Goal: Task Accomplishment & Management: Complete application form

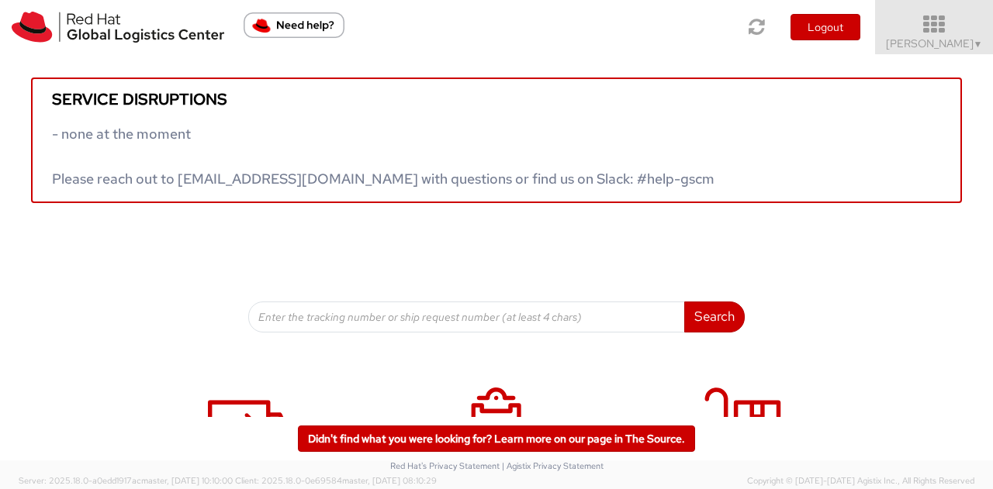
click at [963, 30] on icon at bounding box center [934, 25] width 136 height 22
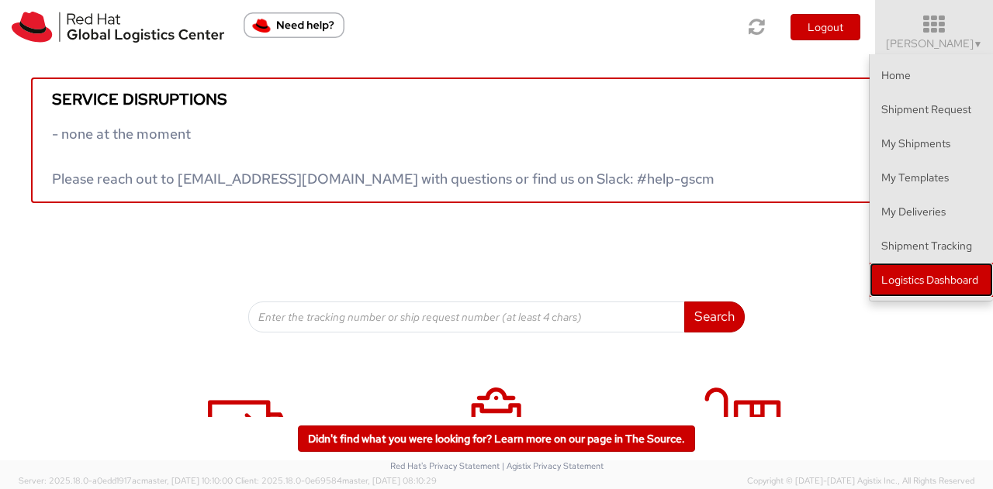
click at [948, 277] on link "Logistics Dashboard" at bounding box center [930, 280] width 123 height 34
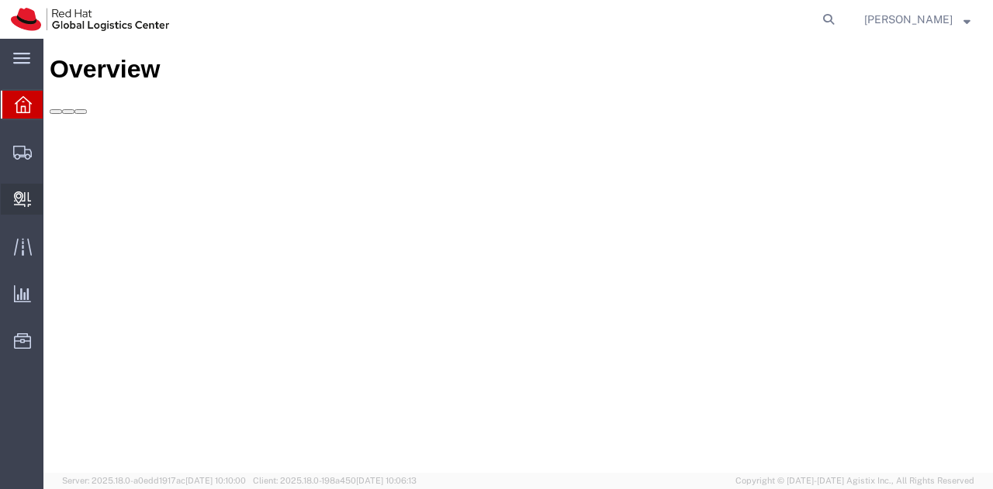
click at [25, 195] on icon at bounding box center [22, 200] width 17 height 16
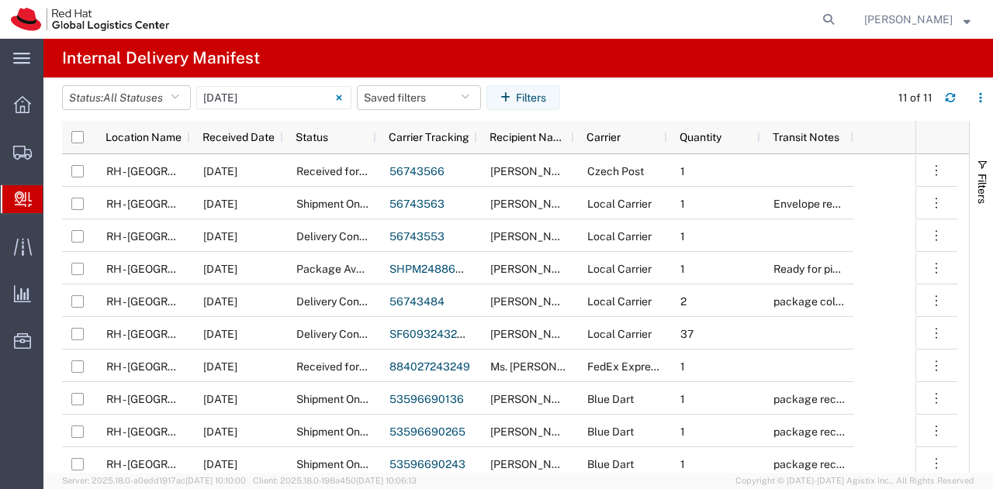
click at [0, 0] on span "Create Delivery" at bounding box center [0, 0] width 0 height 0
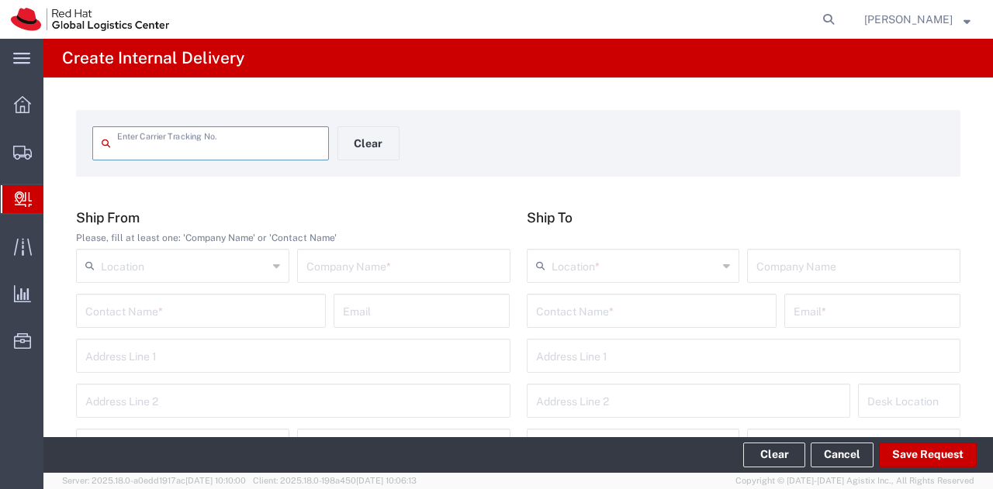
click at [195, 147] on input "text" at bounding box center [218, 142] width 202 height 27
type input "392839428325"
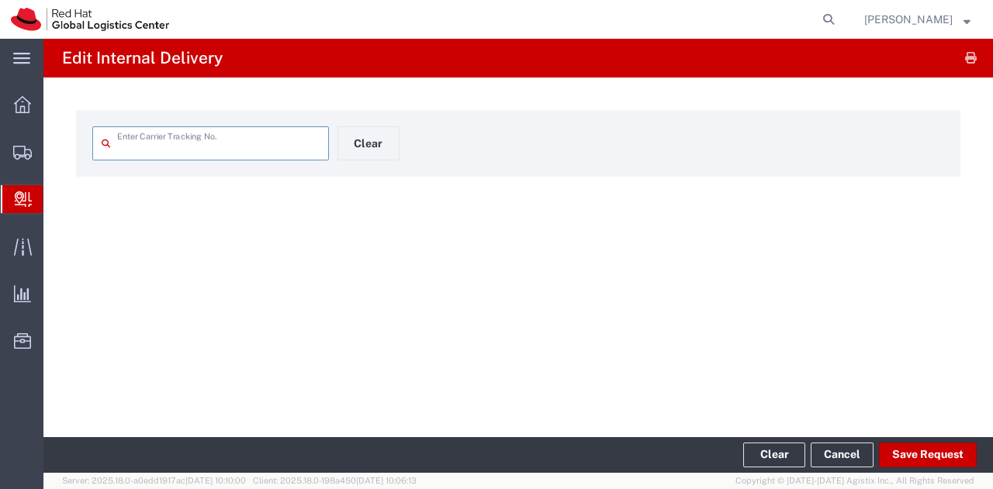
type input "392839428325"
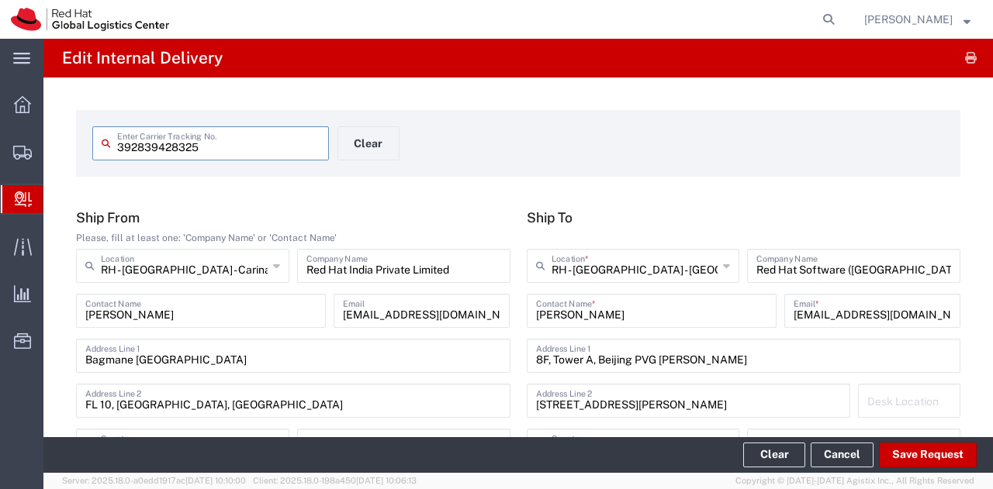
type input "Your Packaging"
type input "[GEOGRAPHIC_DATA]"
type input "International Priority EOD"
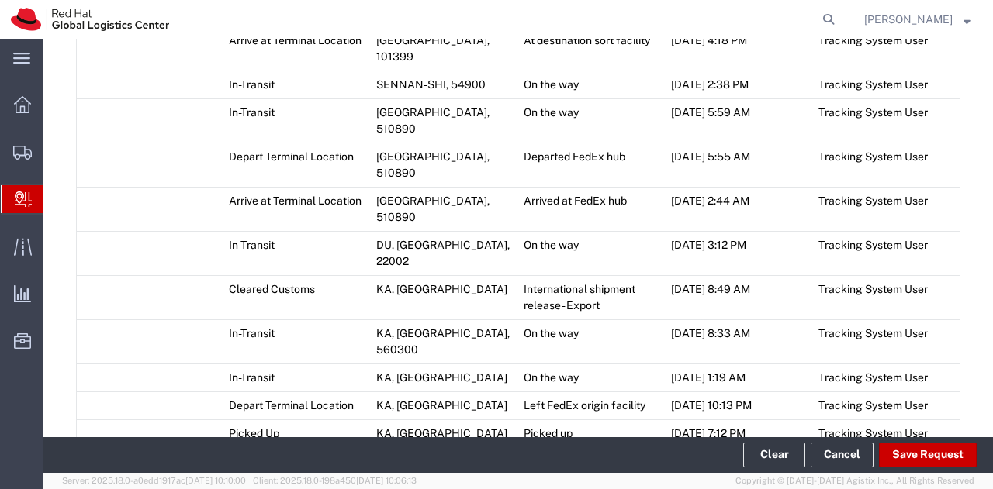
scroll to position [1307, 0]
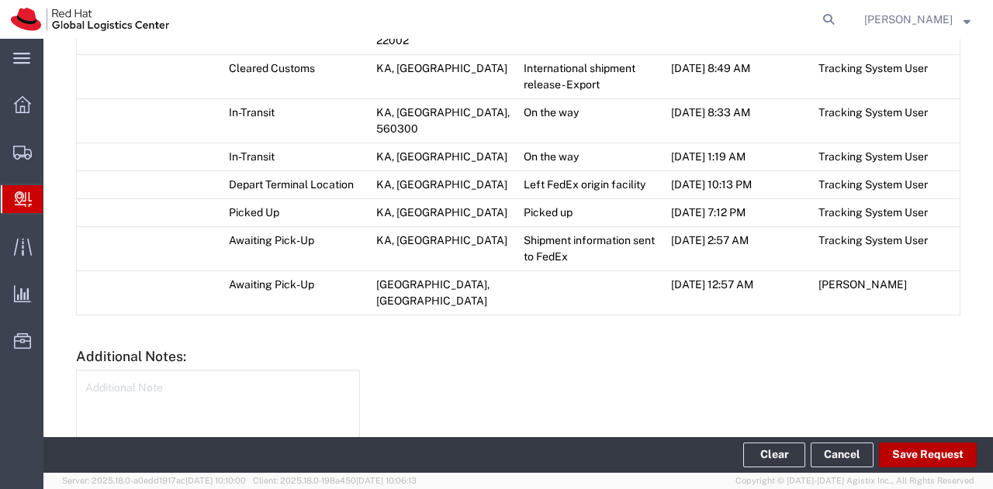
click at [916, 449] on button "Save Request" at bounding box center [928, 455] width 98 height 25
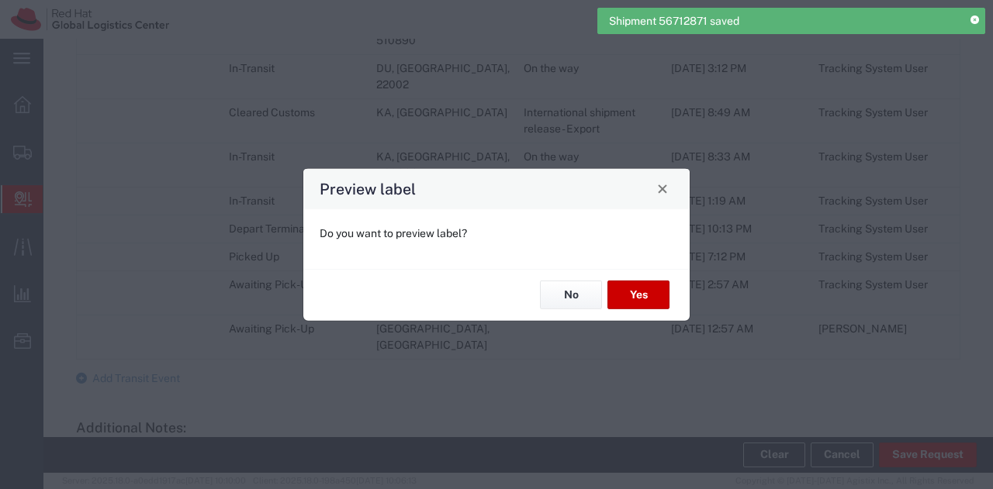
type input "Your Packaging"
type input "International Priority EOD"
click at [575, 292] on button "No" at bounding box center [571, 295] width 62 height 29
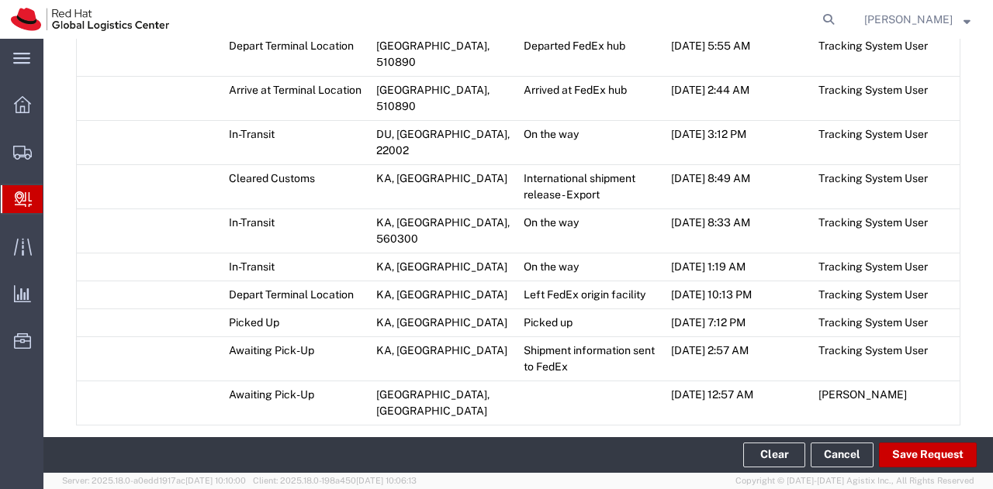
scroll to position [1378, 0]
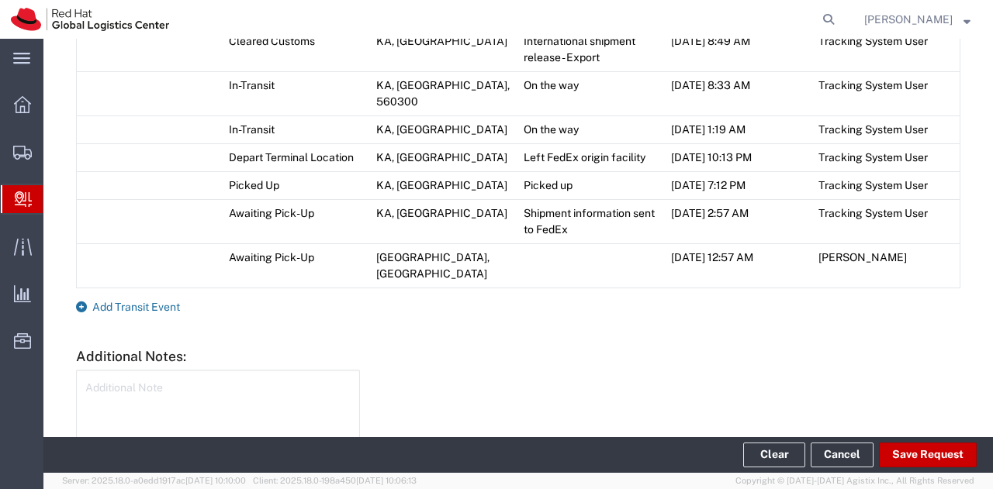
click at [81, 302] on icon at bounding box center [81, 307] width 11 height 11
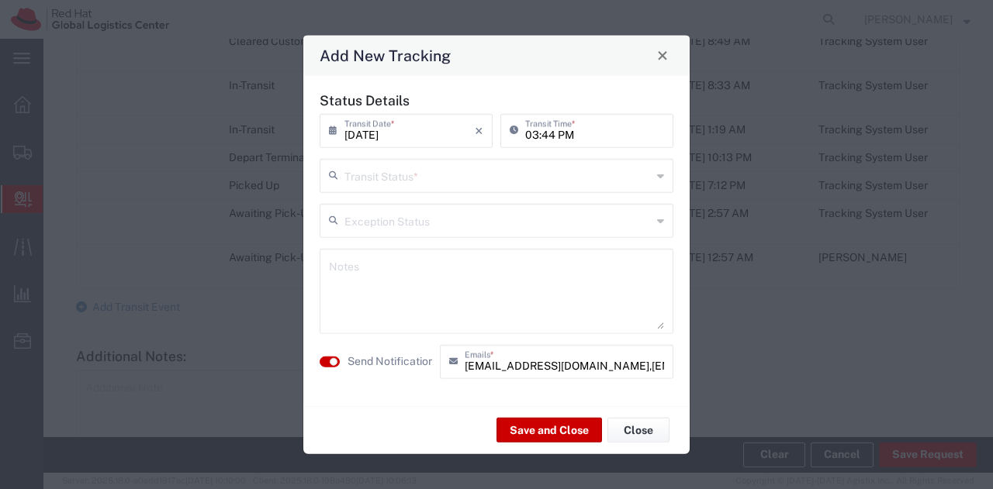
click at [447, 182] on input "text" at bounding box center [497, 174] width 307 height 27
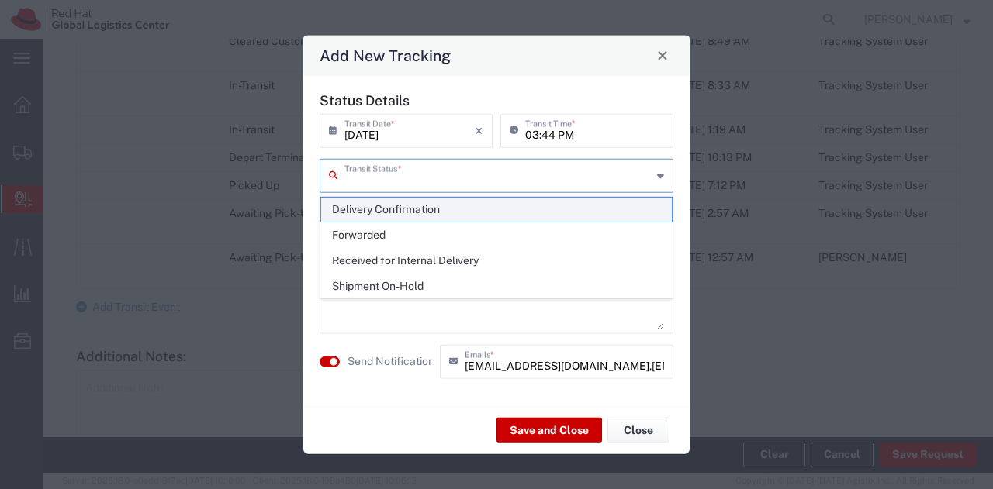
click at [416, 210] on span "Delivery Confirmation" at bounding box center [496, 210] width 351 height 24
type input "Delivery Confirmation"
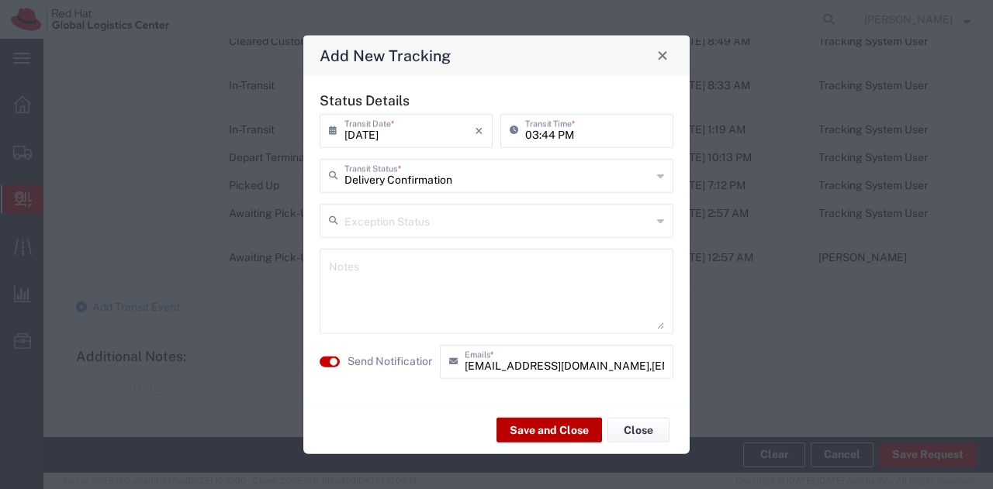
click at [542, 431] on button "Save and Close" at bounding box center [548, 430] width 105 height 25
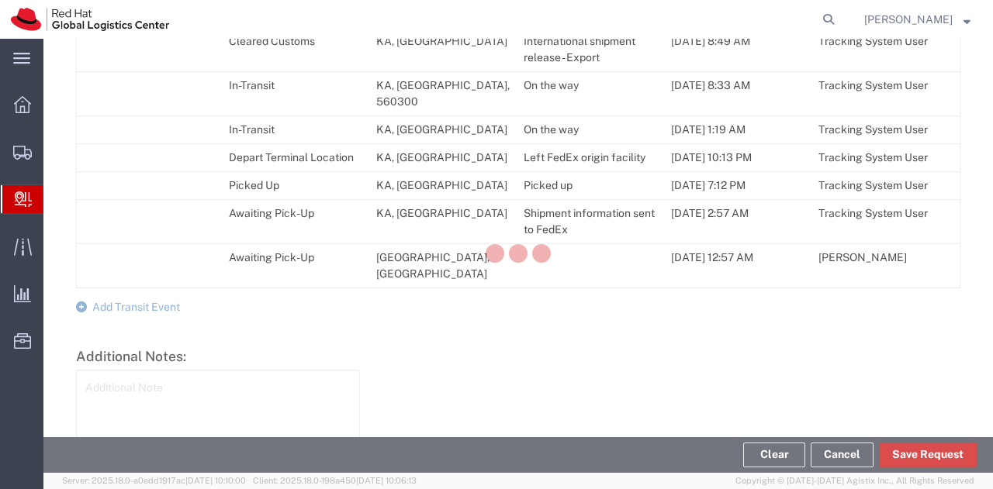
scroll to position [1405, 0]
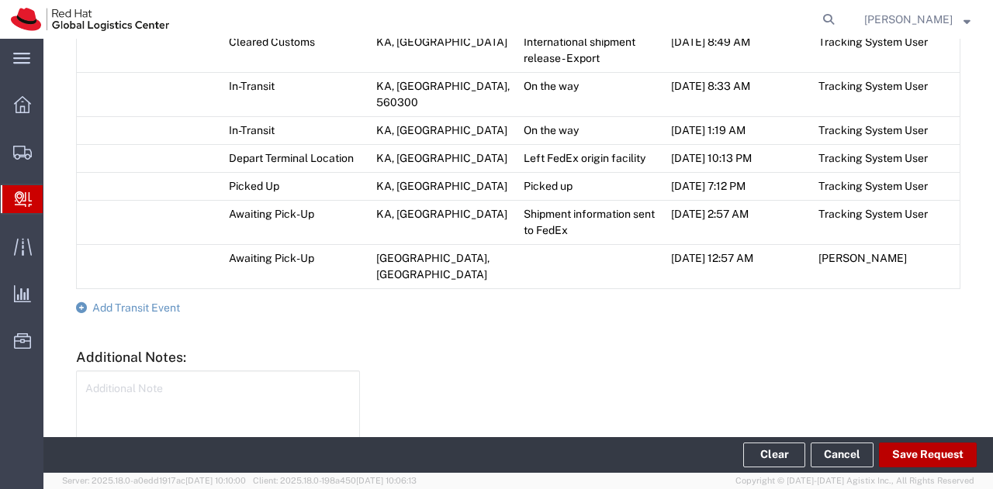
click at [910, 458] on button "Save Request" at bounding box center [928, 455] width 98 height 25
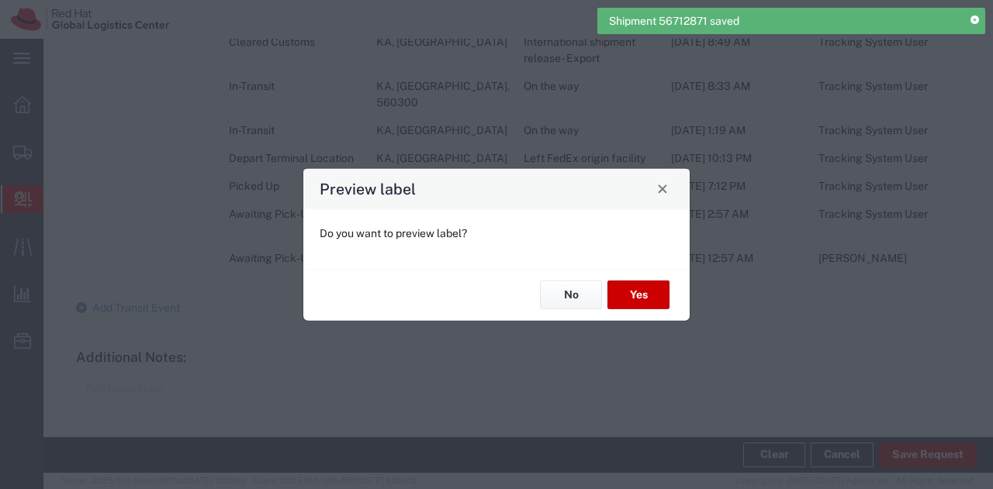
type input "Your Packaging"
type input "International Priority EOD"
click at [568, 297] on button "No" at bounding box center [571, 295] width 62 height 29
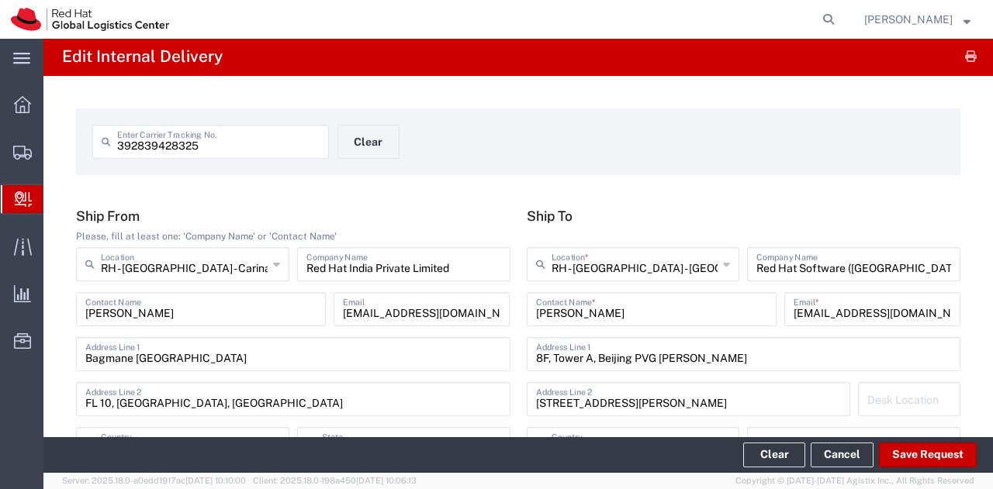
scroll to position [0, 0]
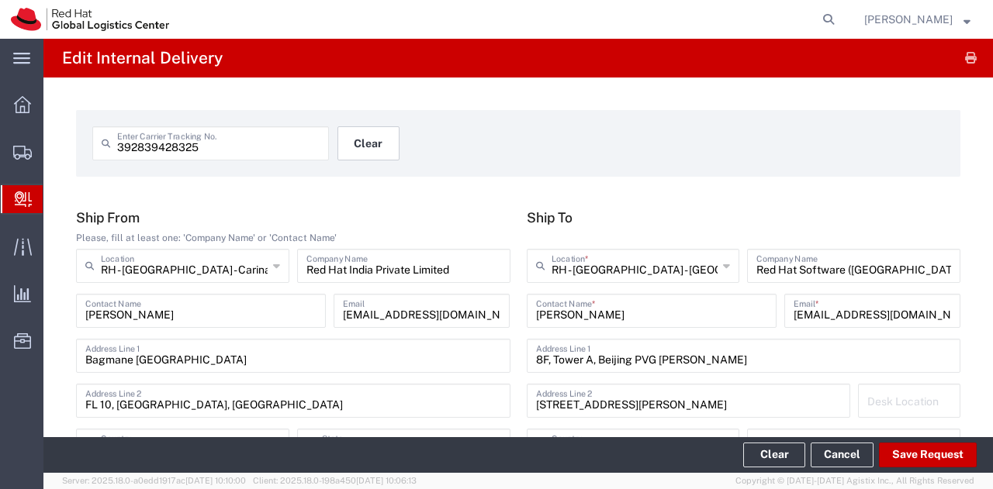
click at [358, 141] on button "Clear" at bounding box center [368, 143] width 62 height 34
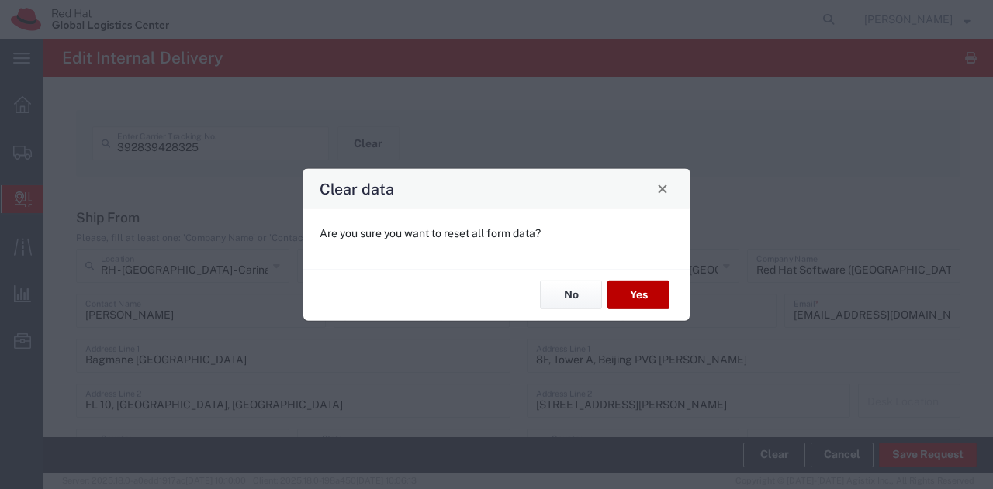
click at [632, 290] on button "Yes" at bounding box center [638, 295] width 62 height 29
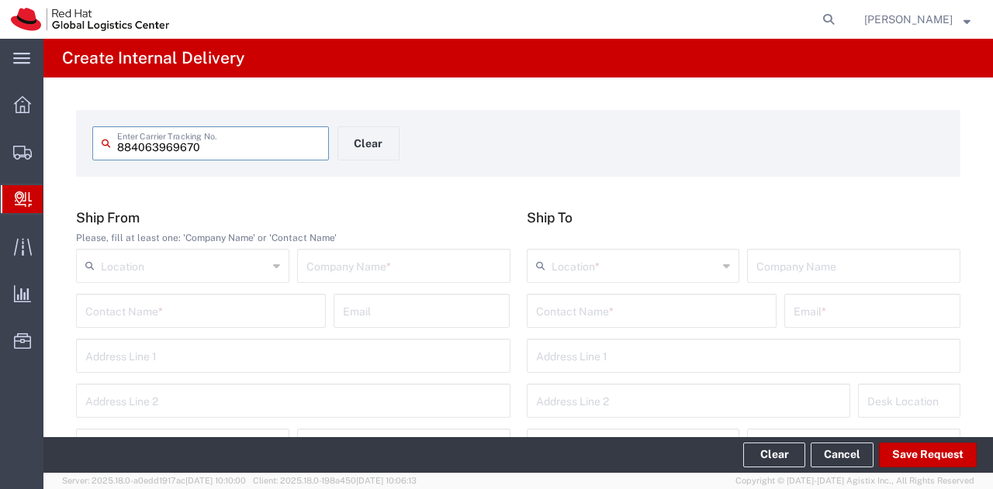
type input "884063969670"
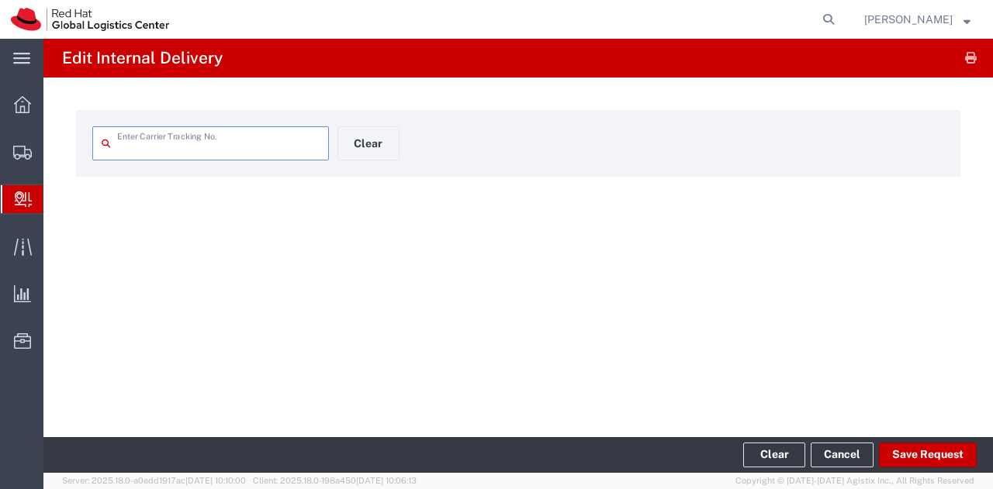
type input "884063969670"
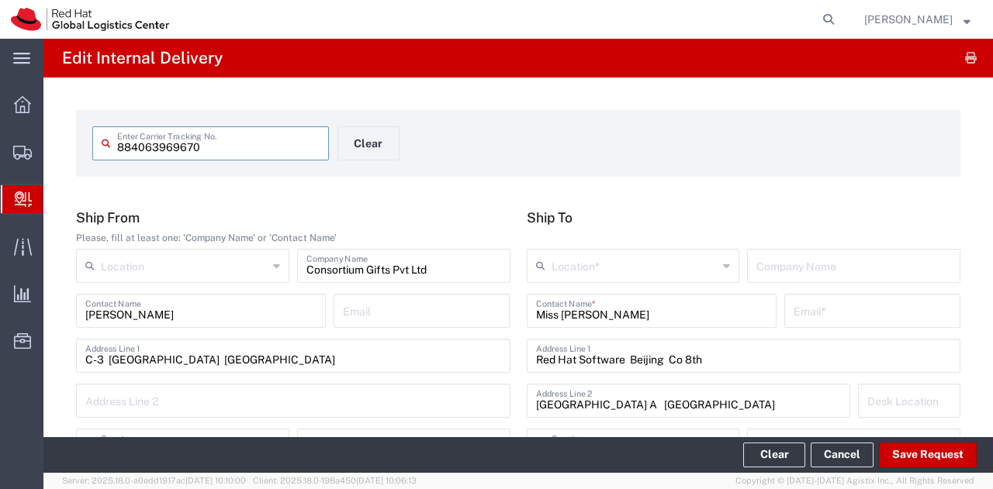
type input "Your Packaging"
type input "International Priority EOD"
type input "[GEOGRAPHIC_DATA]"
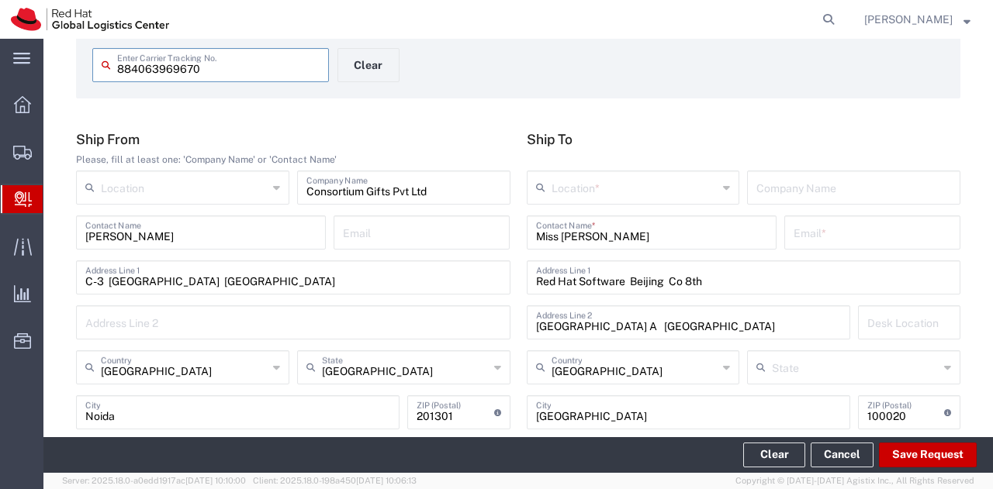
scroll to position [233, 0]
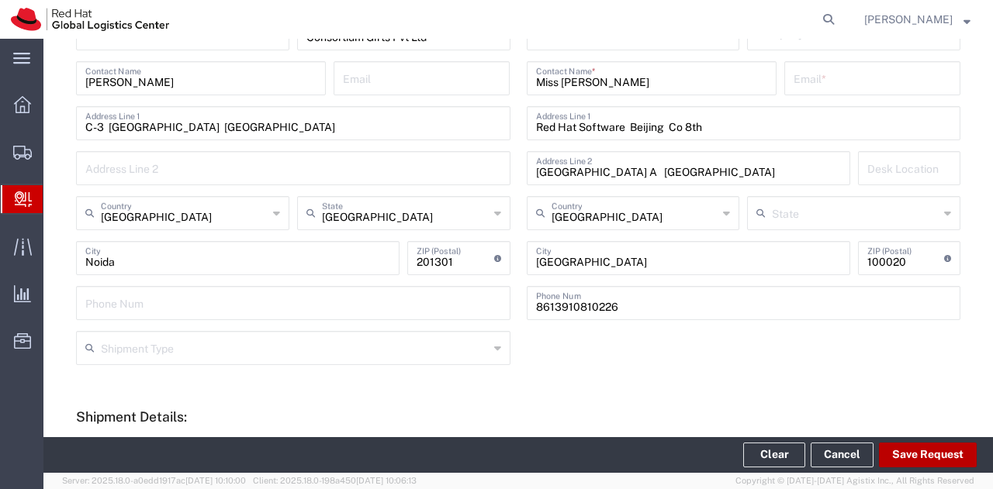
click at [929, 454] on button "Save Request" at bounding box center [928, 455] width 98 height 25
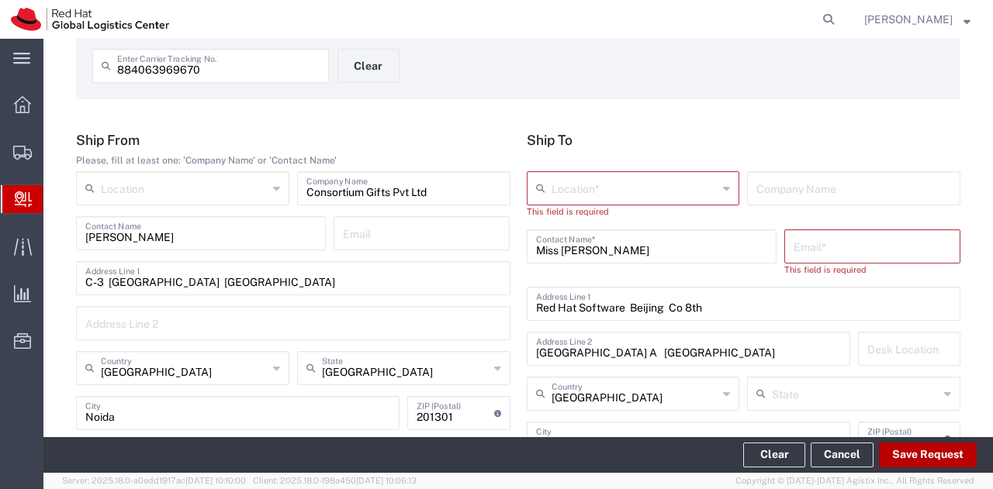
scroll to position [78, 0]
click at [723, 189] on icon at bounding box center [726, 188] width 7 height 25
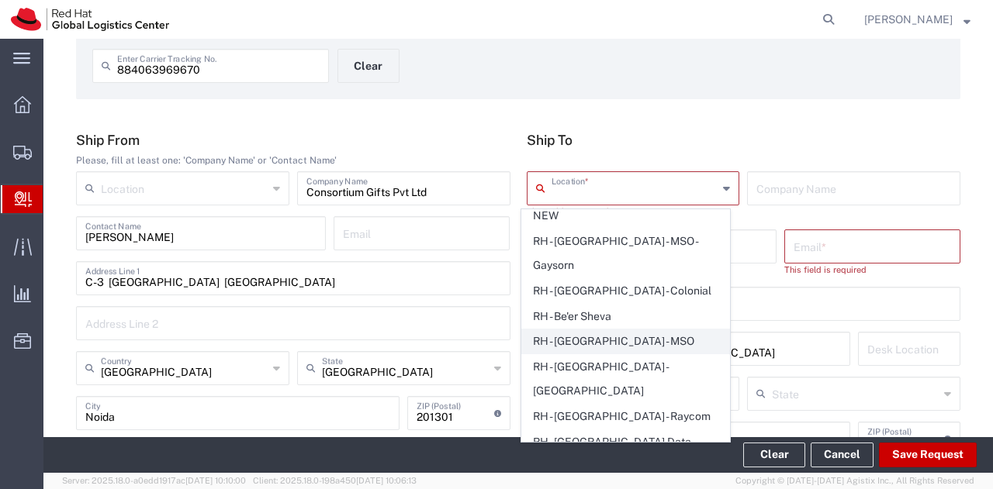
scroll to position [233, 0]
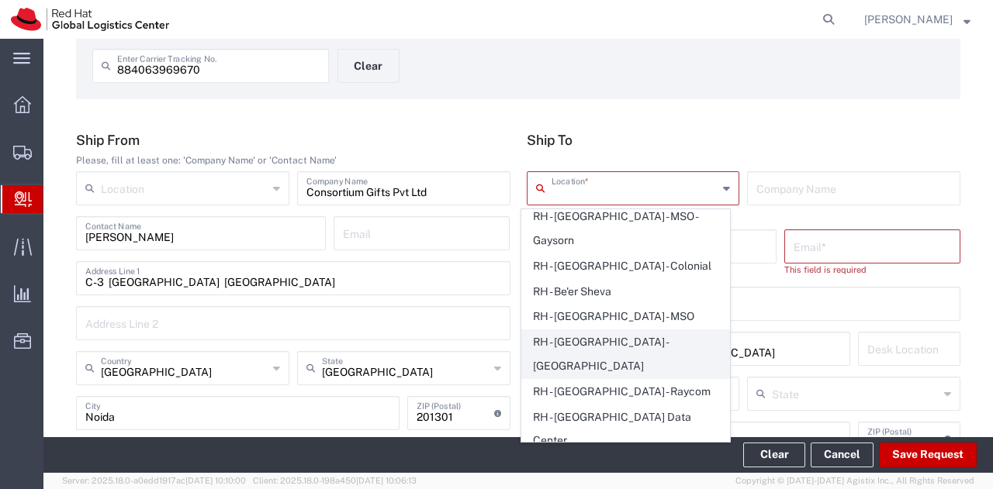
click at [658, 330] on span "RH - [GEOGRAPHIC_DATA] - [GEOGRAPHIC_DATA]" at bounding box center [625, 354] width 207 height 48
type input "RH - [GEOGRAPHIC_DATA] - [GEOGRAPHIC_DATA]"
type input "Red Hat Software ([GEOGRAPHIC_DATA]) Co. Limited"
type input "8F, Tower A, Beijing PVG [PERSON_NAME]"
type input "[STREET_ADDRESS][PERSON_NAME]"
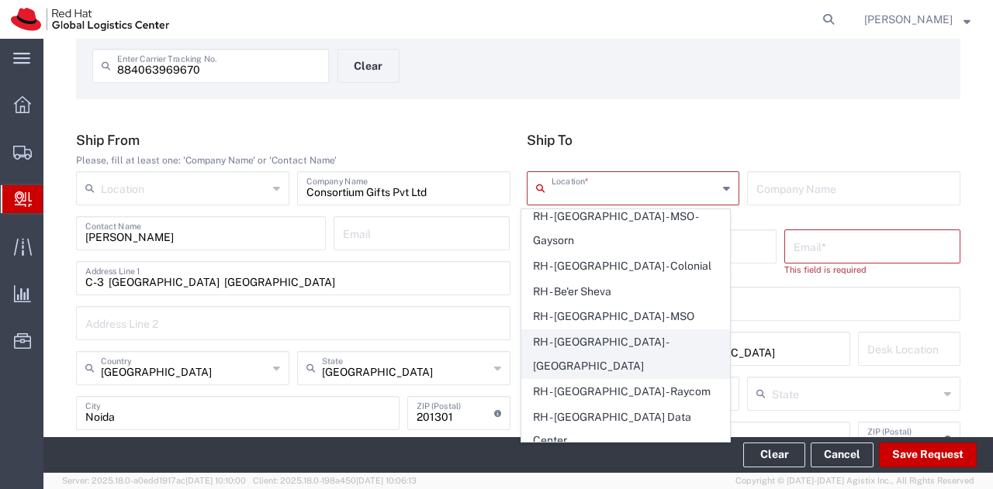
type input "[GEOGRAPHIC_DATA]"
type input "8610 6533 9300"
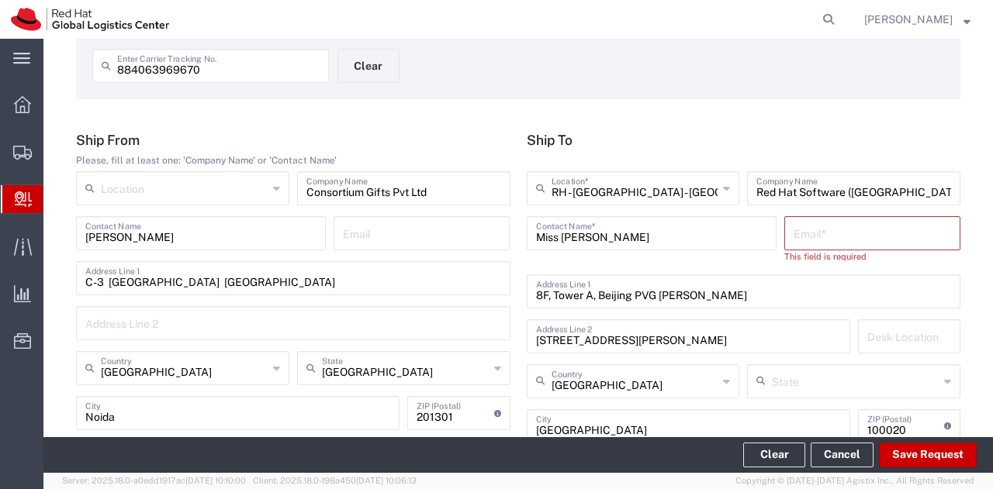
click at [821, 237] on input "text" at bounding box center [871, 232] width 157 height 27
drag, startPoint x: 625, startPoint y: 240, endPoint x: 510, endPoint y: 229, distance: 115.3
click at [510, 229] on div "Ship From Please, fill at least one: 'Company Name' or 'Contact Name' Location …" at bounding box center [518, 316] width 900 height 368
type input "c"
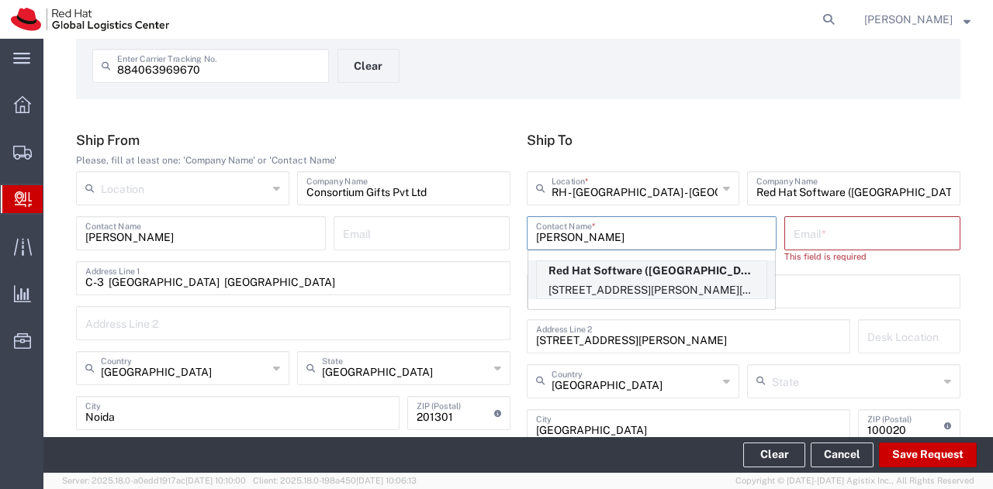
click at [621, 268] on p "Red Hat Software ([GEOGRAPHIC_DATA]) Co. Limited ([PERSON_NAME]), [EMAIL_ADDRES…" at bounding box center [652, 270] width 230 height 19
type input "[PERSON_NAME]"
type input "[EMAIL_ADDRESS][DOMAIN_NAME]"
type input "FLEX"
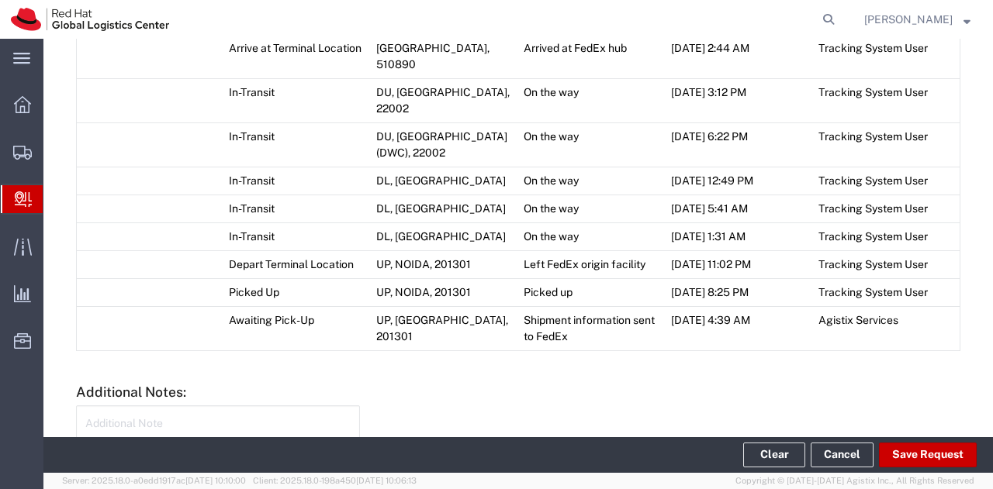
scroll to position [1323, 0]
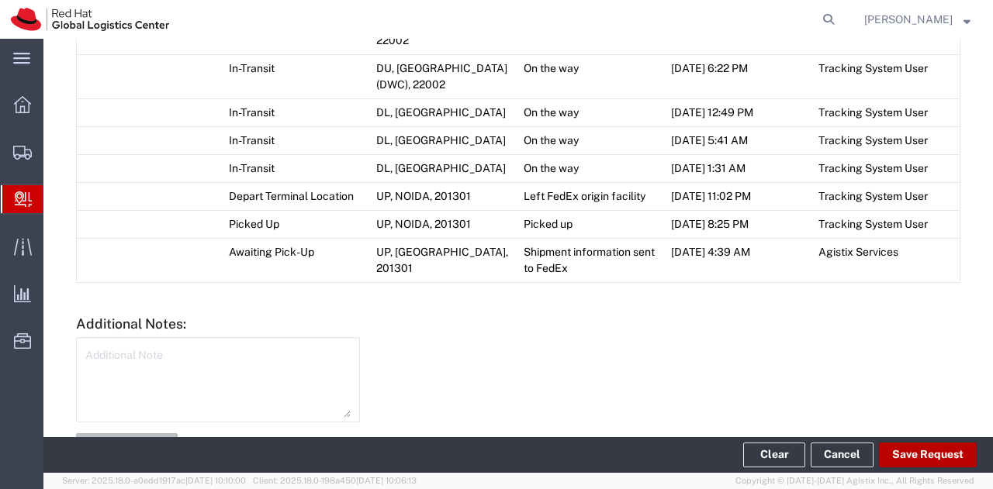
click at [931, 451] on button "Save Request" at bounding box center [928, 455] width 98 height 25
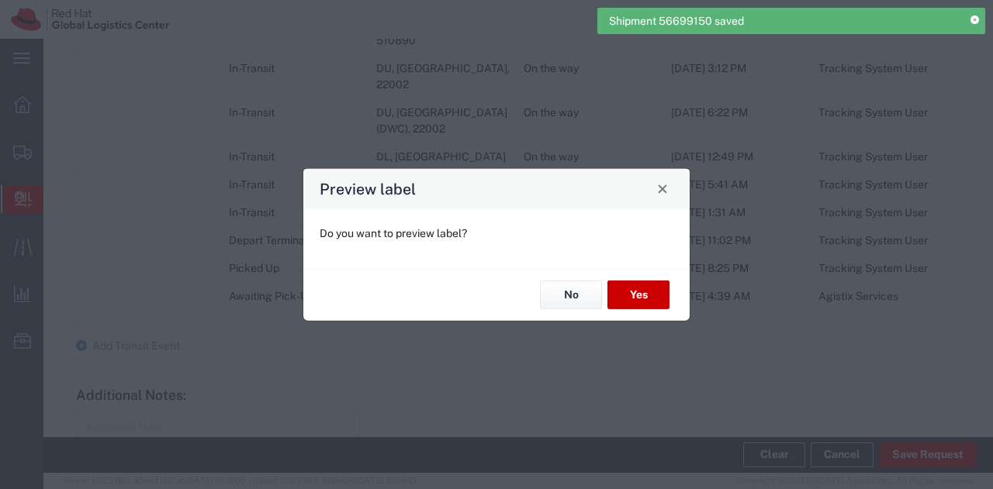
type input "Your Packaging"
type input "International Priority EOD"
click at [563, 294] on button "No" at bounding box center [571, 295] width 62 height 29
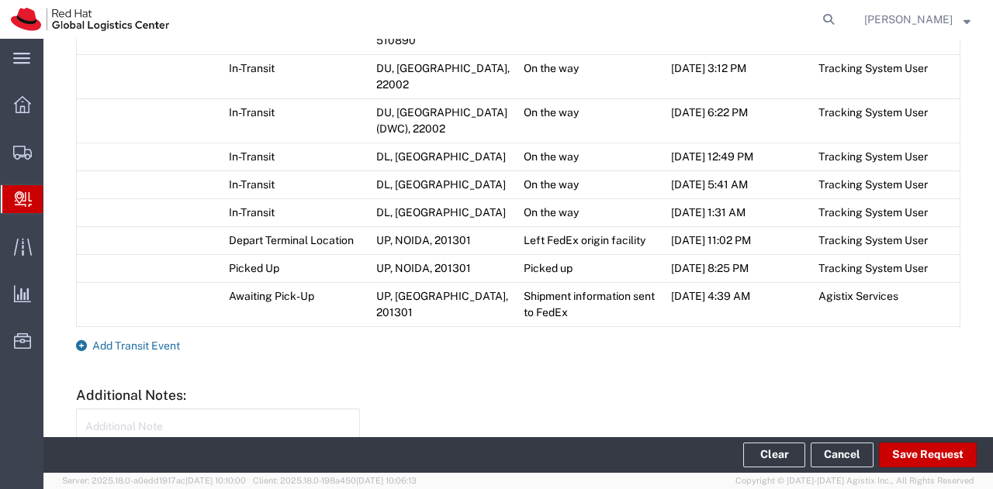
click at [83, 340] on icon at bounding box center [81, 345] width 11 height 11
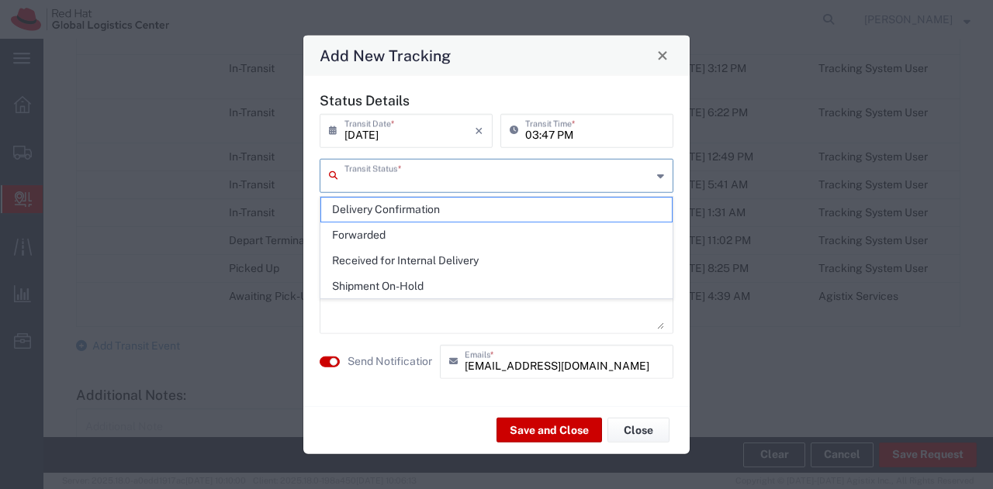
click at [558, 173] on input "text" at bounding box center [497, 174] width 307 height 27
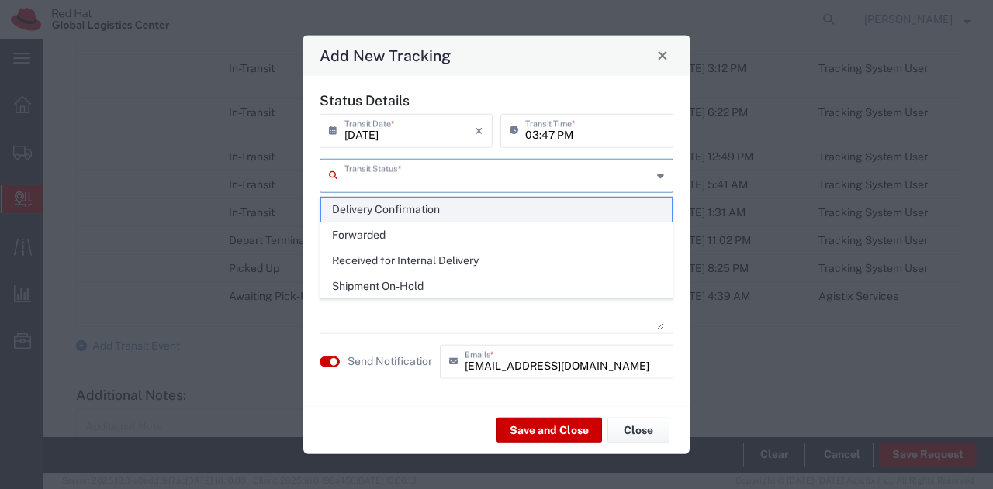
click at [433, 212] on span "Delivery Confirmation" at bounding box center [496, 210] width 351 height 24
type input "Delivery Confirmation"
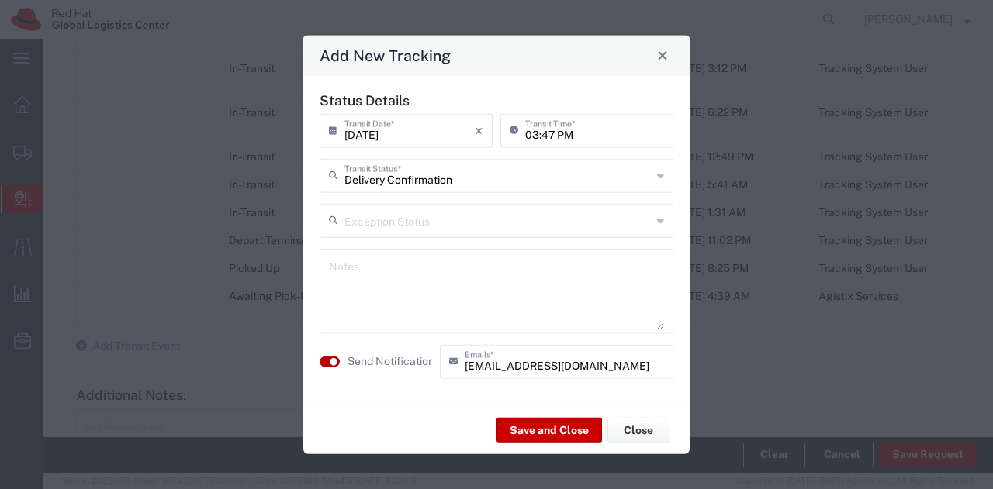
click at [322, 362] on button "button" at bounding box center [329, 361] width 20 height 11
click at [561, 427] on button "Save and Close" at bounding box center [548, 430] width 105 height 25
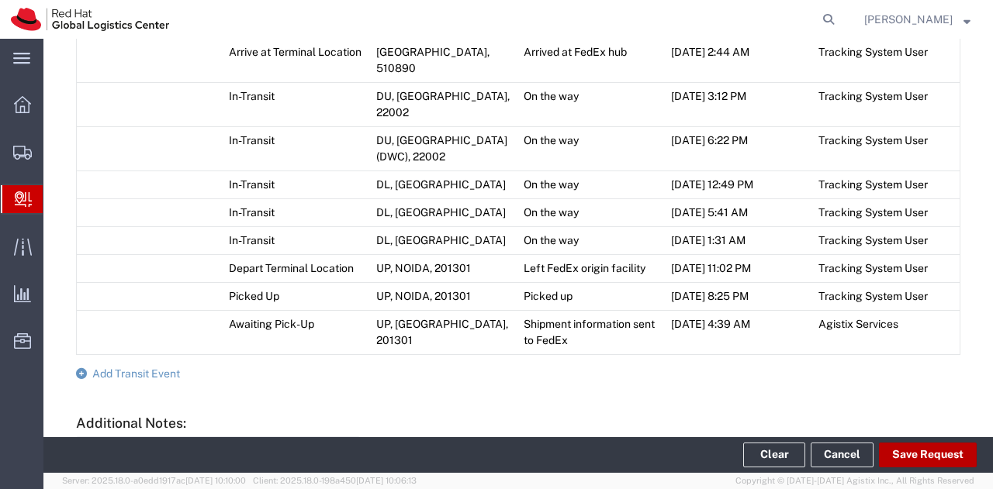
click at [931, 457] on button "Save Request" at bounding box center [928, 455] width 98 height 25
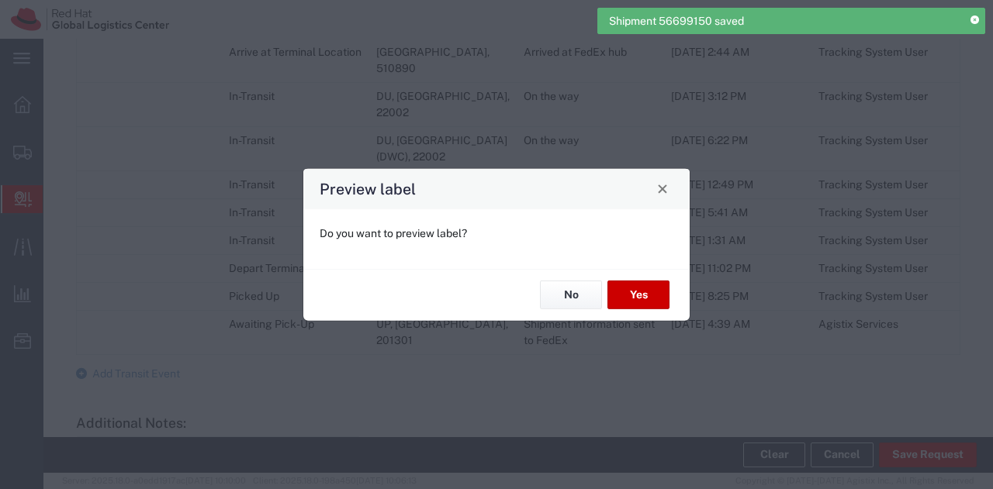
type input "Your Packaging"
type input "International Priority EOD"
click at [563, 291] on button "No" at bounding box center [571, 295] width 62 height 29
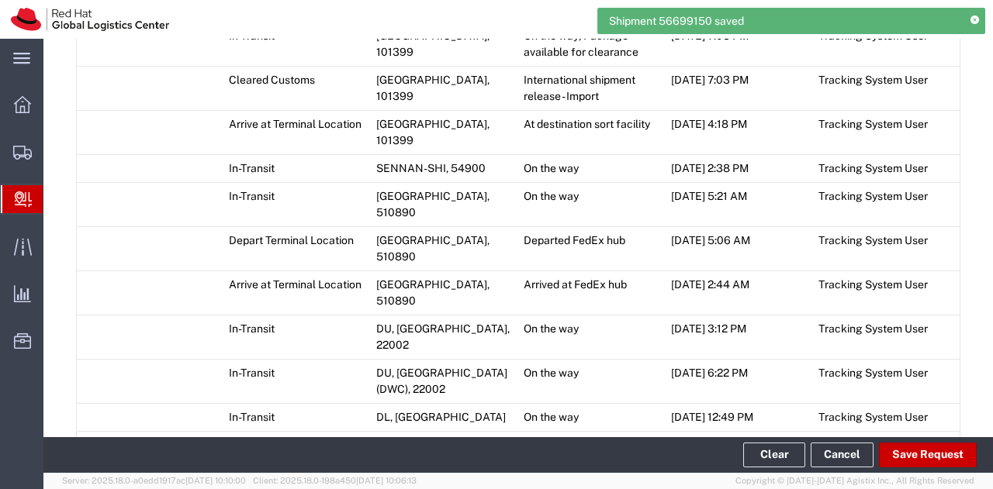
scroll to position [780, 0]
